Goal: Transaction & Acquisition: Purchase product/service

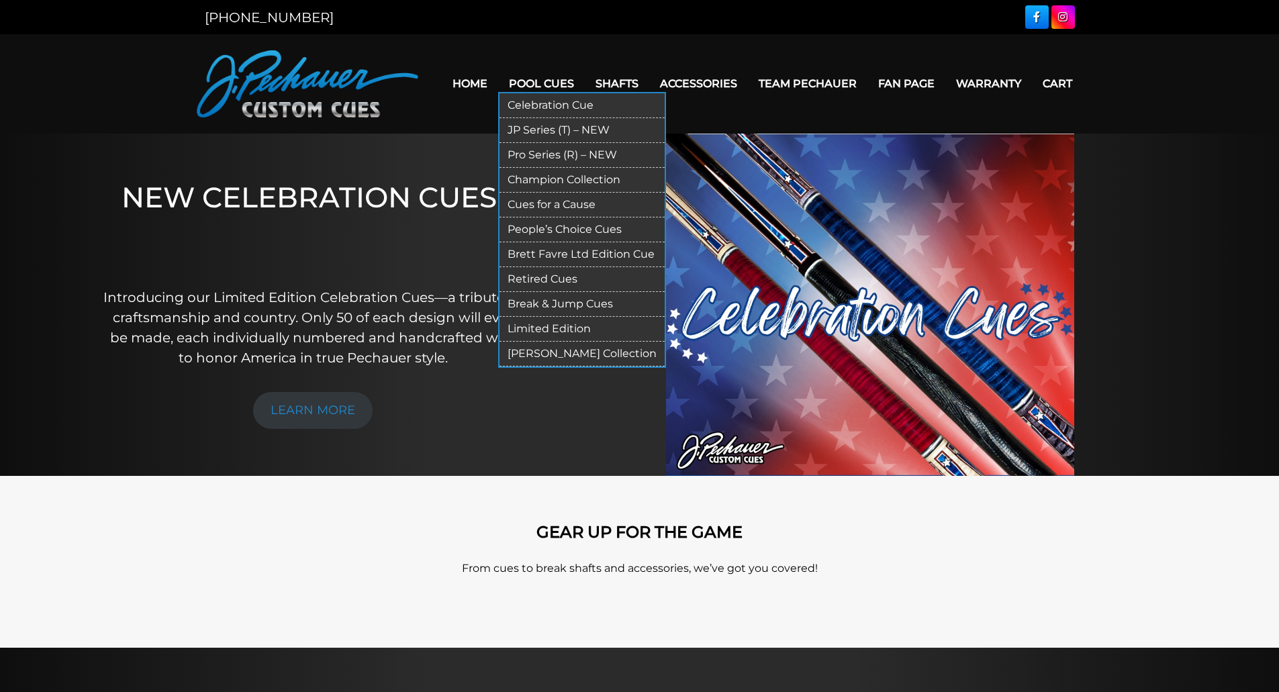
click at [546, 83] on link "Pool Cues" at bounding box center [541, 83] width 87 height 34
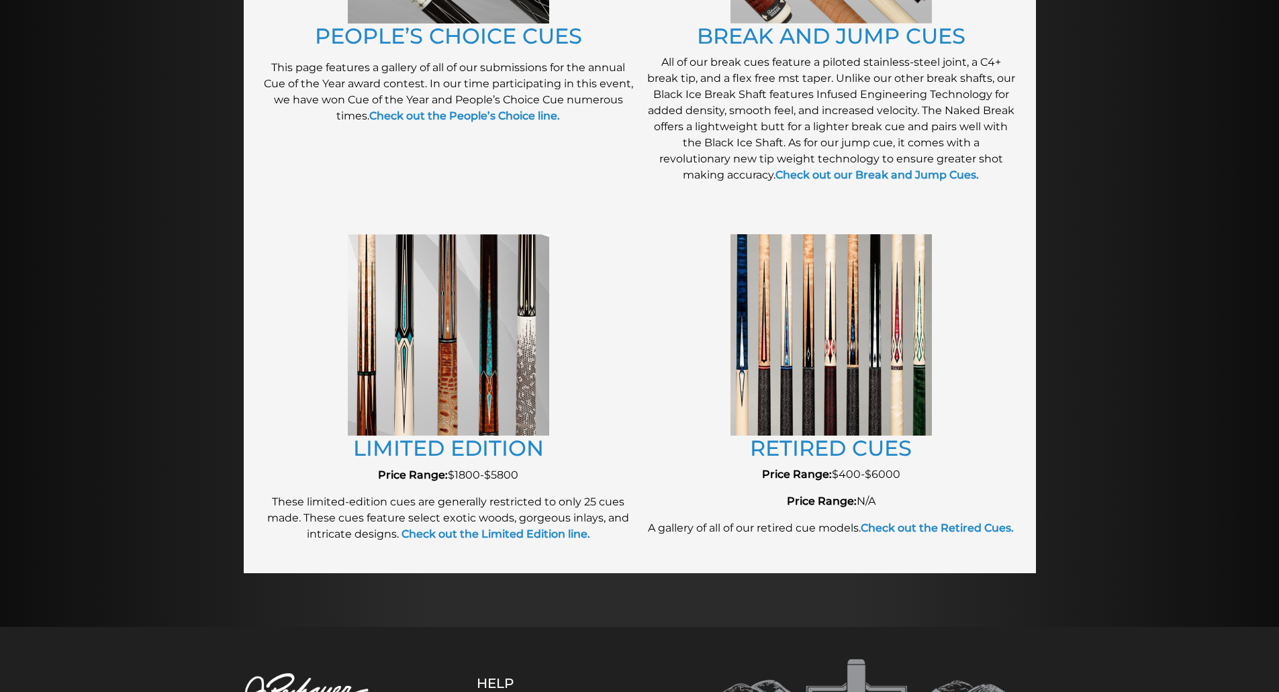
scroll to position [1310, 0]
click at [408, 345] on img at bounding box center [448, 334] width 201 height 201
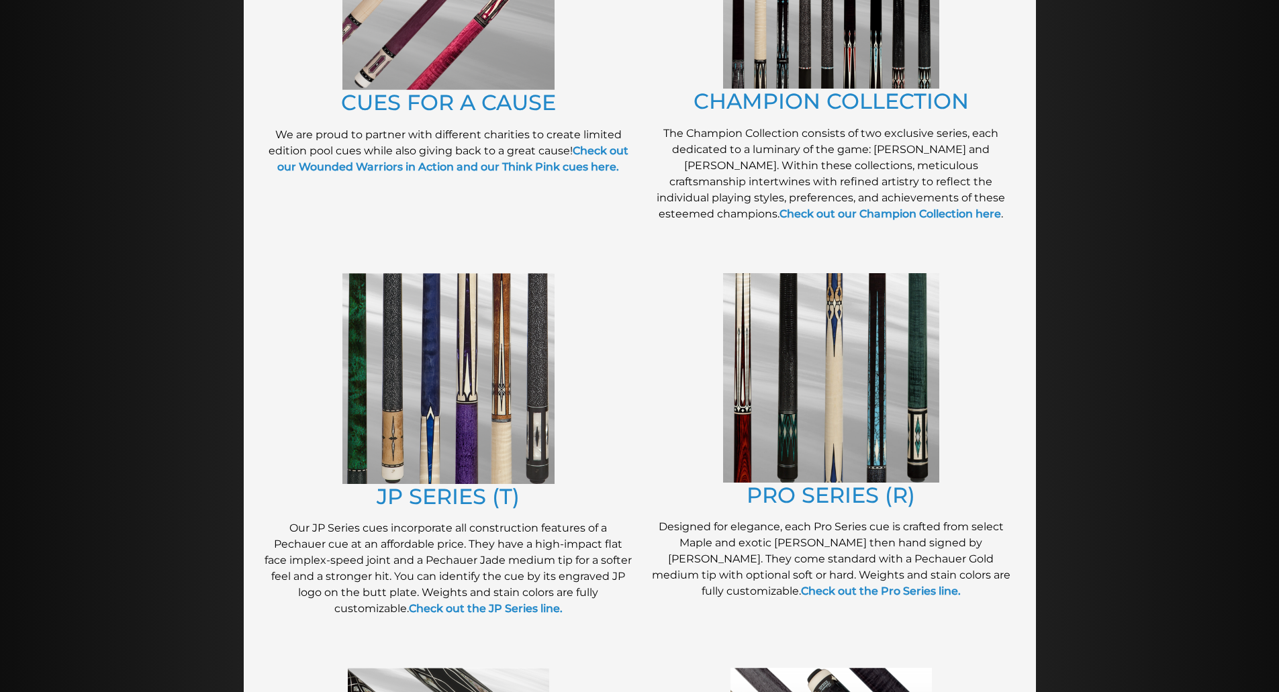
scroll to position [444, 0]
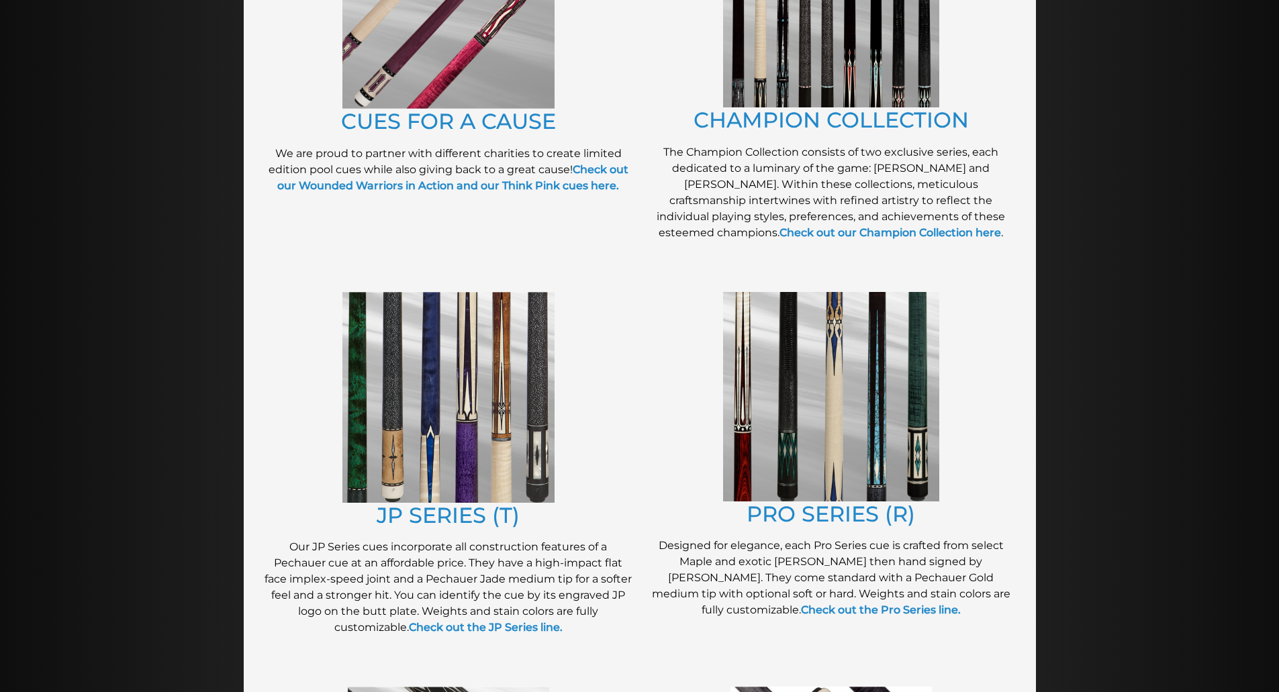
click at [813, 359] on img at bounding box center [831, 397] width 216 height 210
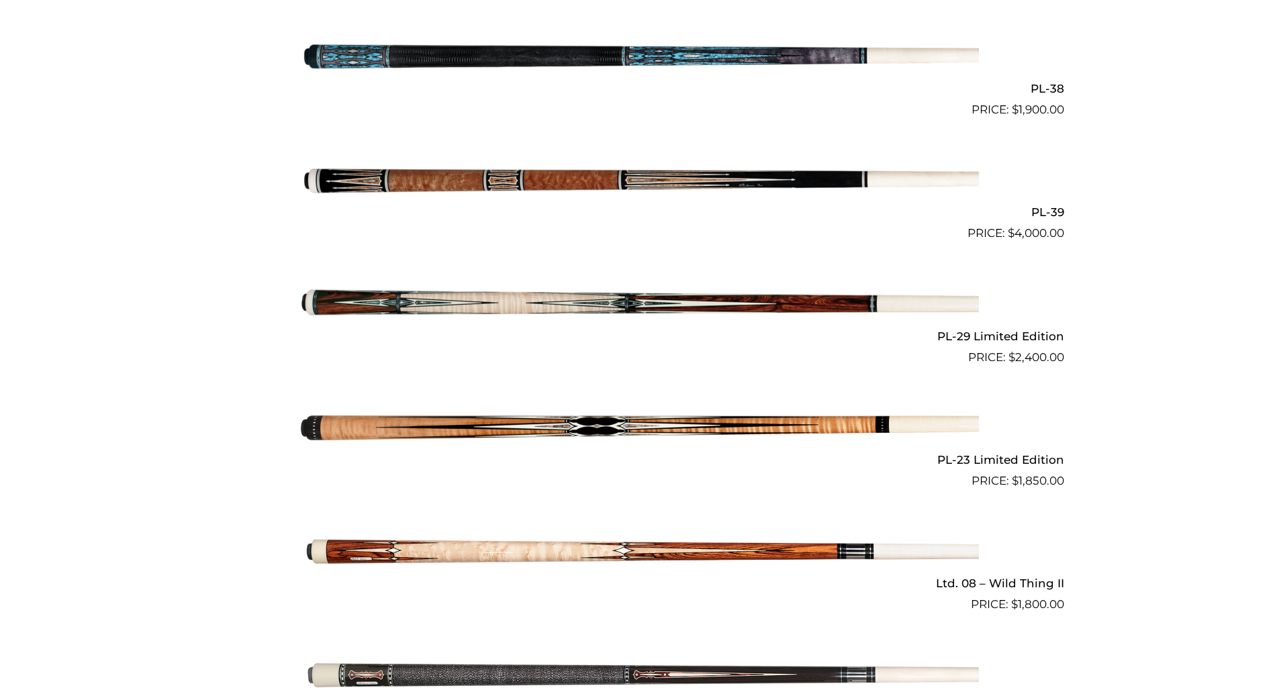
scroll to position [1570, 0]
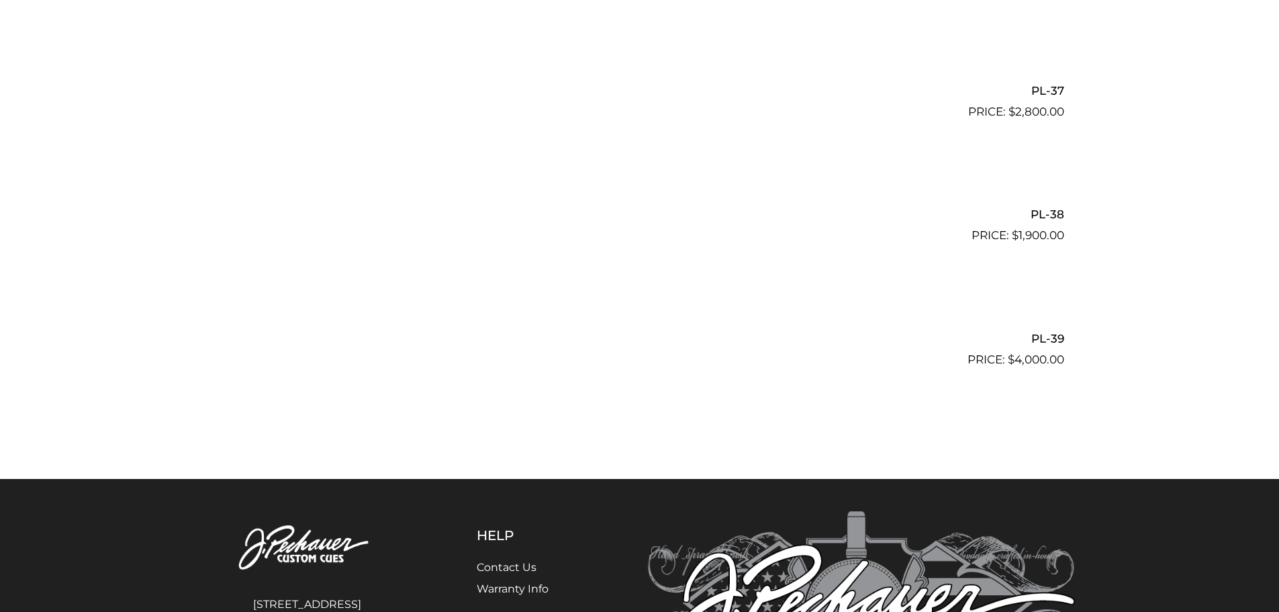
scroll to position [3777, 0]
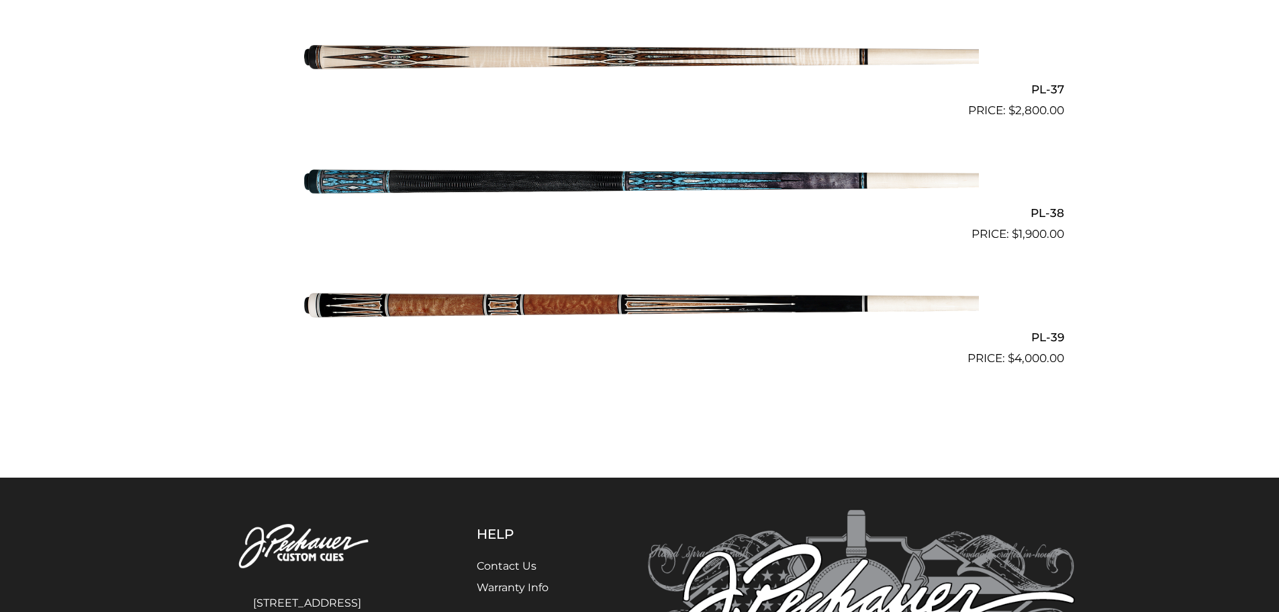
click at [508, 312] on img at bounding box center [640, 304] width 678 height 113
